Goal: Transaction & Acquisition: Purchase product/service

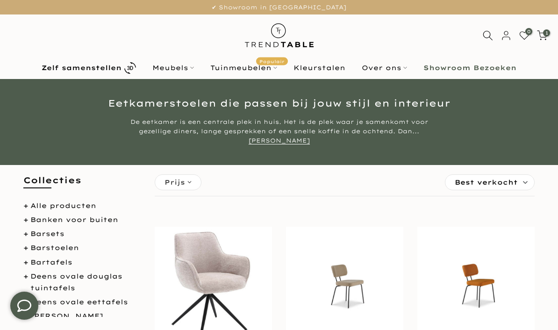
click at [548, 32] on span "1" at bounding box center [546, 32] width 7 height 7
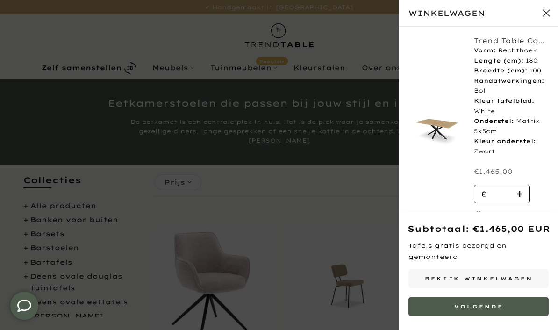
click at [446, 127] on img at bounding box center [436, 129] width 56 height 42
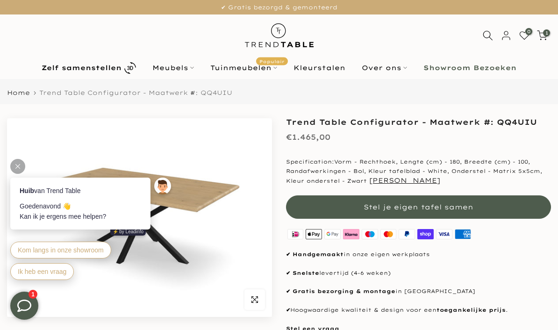
click at [15, 166] on icon at bounding box center [17, 166] width 5 height 5
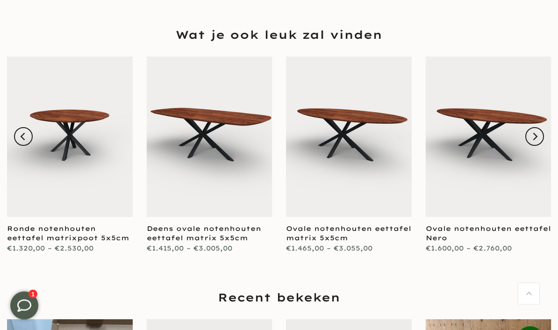
scroll to position [672, 0]
click at [536, 133] on icon "Next" at bounding box center [534, 136] width 7 height 7
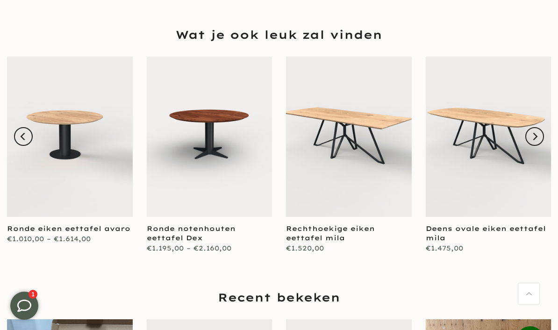
click at [544, 127] on button "Next" at bounding box center [534, 136] width 19 height 19
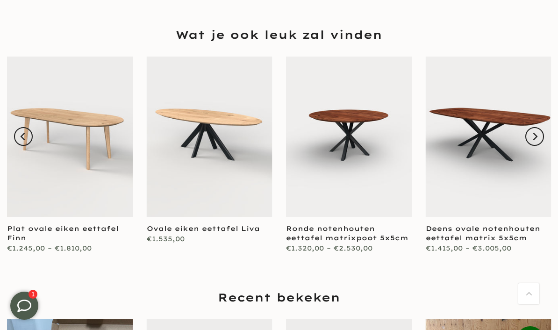
click at [544, 127] on button "Next" at bounding box center [534, 136] width 19 height 19
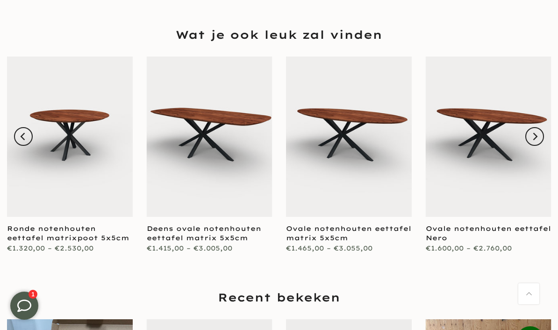
click at [538, 133] on icon "Next" at bounding box center [534, 136] width 7 height 7
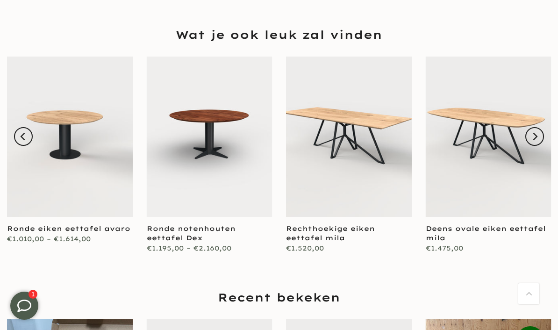
click at [544, 127] on button "Next" at bounding box center [534, 136] width 19 height 19
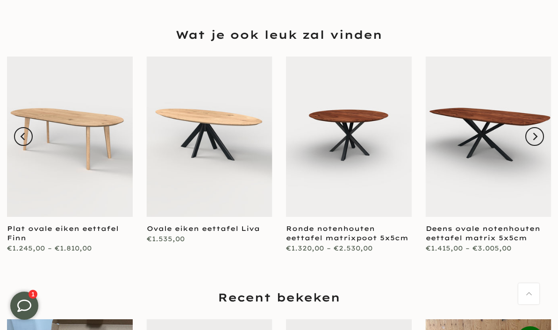
click at [541, 127] on button "Next" at bounding box center [534, 136] width 19 height 19
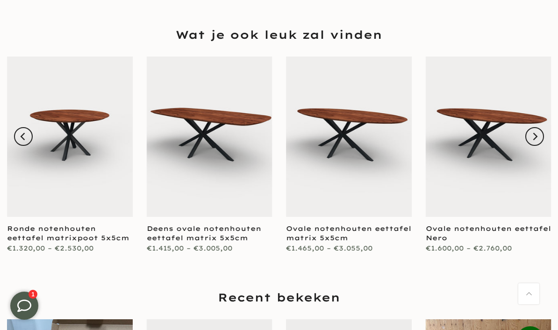
click at [544, 127] on button "Next" at bounding box center [534, 136] width 19 height 19
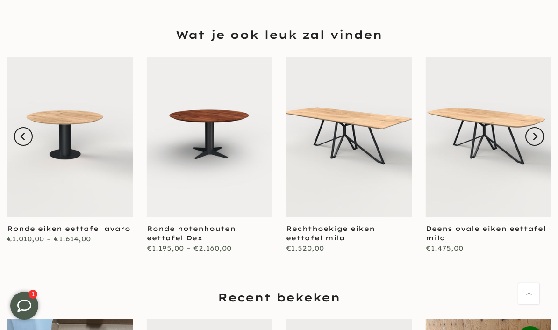
click at [544, 127] on button "Next" at bounding box center [534, 136] width 19 height 19
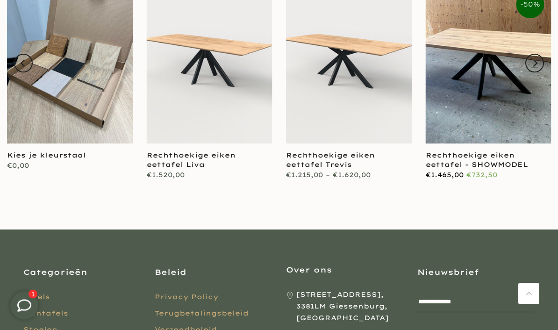
scroll to position [1008, 0]
